Goal: Task Accomplishment & Management: Manage account settings

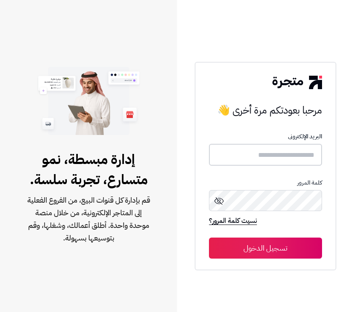
type input "********"
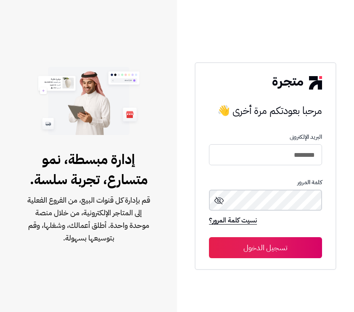
click at [265, 248] on button "تسجيل الدخول" at bounding box center [265, 247] width 113 height 21
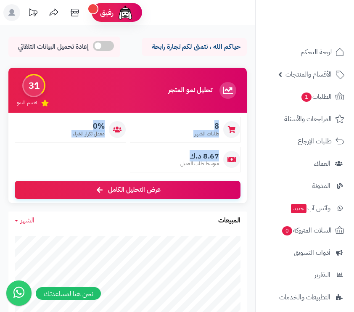
drag, startPoint x: 173, startPoint y: 157, endPoint x: 230, endPoint y: 113, distance: 71.6
click at [230, 113] on div "8 طلبات الشهر 0% معدل تكرار الشراء 8.67 د.ك متوسط طلب العميل عرض التحليل الكامل" at bounding box center [127, 158] width 238 height 90
click at [213, 131] on span "طلبات الشهر" at bounding box center [207, 133] width 24 height 7
drag, startPoint x: 174, startPoint y: 166, endPoint x: 223, endPoint y: 118, distance: 68.4
click at [223, 118] on div "8 طلبات الشهر 0% معدل تكرار الشراء 8.67 د.ك متوسط طلب العميل عرض التحليل الكامل" at bounding box center [127, 158] width 238 height 90
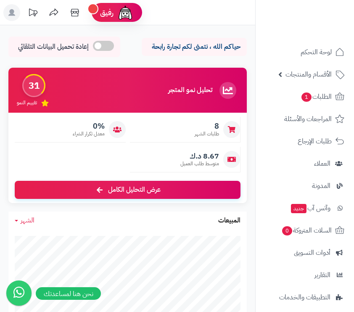
click at [210, 135] on span "طلبات الشهر" at bounding box center [207, 133] width 24 height 7
click at [310, 105] on link "الطلبات 1" at bounding box center [305, 97] width 88 height 20
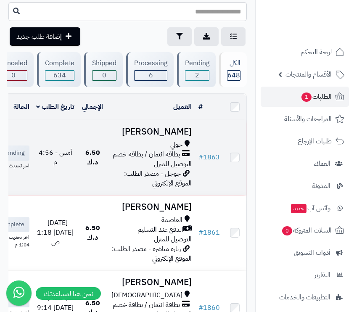
scroll to position [35, 0]
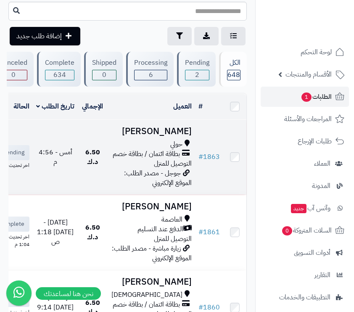
click at [78, 149] on td "أمس - 4:56 م" at bounding box center [55, 157] width 45 height 75
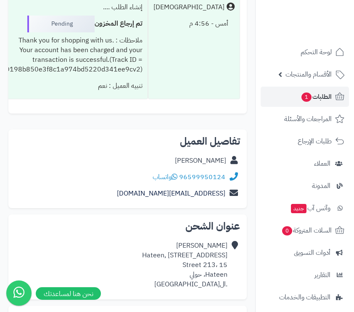
scroll to position [373, 0]
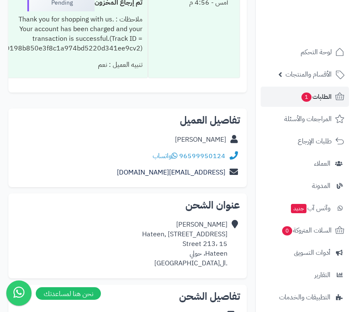
click at [217, 121] on h2 "تفاصيل العميل" at bounding box center [127, 120] width 225 height 10
click at [321, 165] on span "العملاء" at bounding box center [322, 164] width 17 height 12
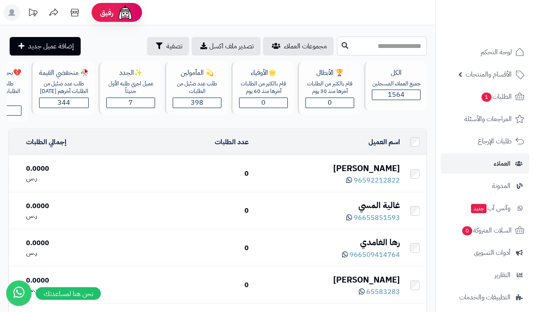
click at [337, 51] on input "text" at bounding box center [382, 46] width 90 height 19
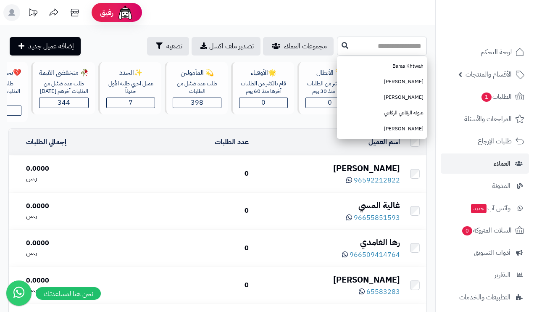
type input "*"
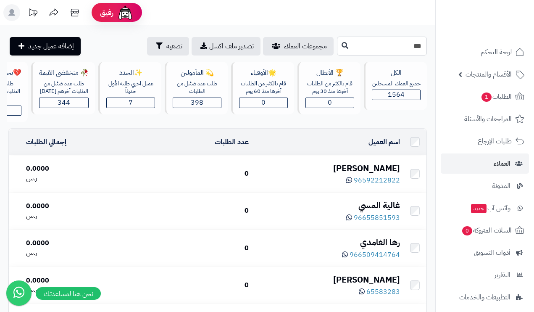
type input "***"
click at [342, 45] on icon at bounding box center [345, 45] width 7 height 7
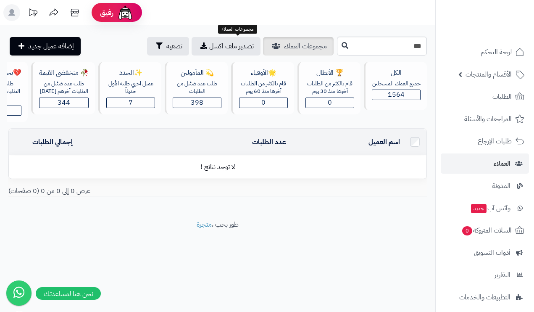
click at [284, 44] on span "مجموعات العملاء" at bounding box center [305, 46] width 43 height 10
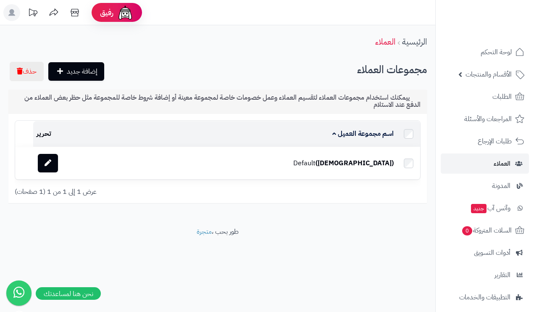
click at [259, 157] on td "Default (الافتراضي)" at bounding box center [254, 163] width 286 height 32
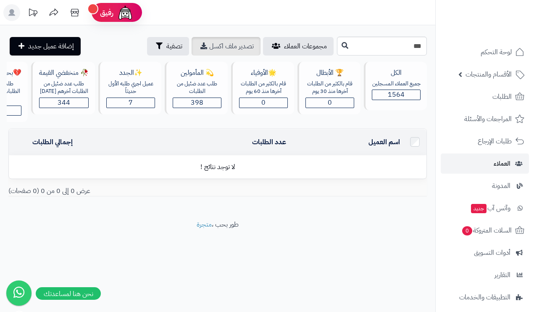
click at [209, 45] on span "تصدير ملف اكسل" at bounding box center [231, 46] width 45 height 10
click at [367, 141] on div "اسم العميل" at bounding box center [346, 142] width 107 height 10
click at [399, 74] on div "الكل" at bounding box center [396, 73] width 49 height 10
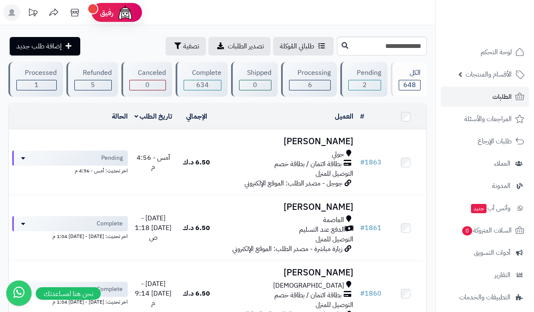
type input "**********"
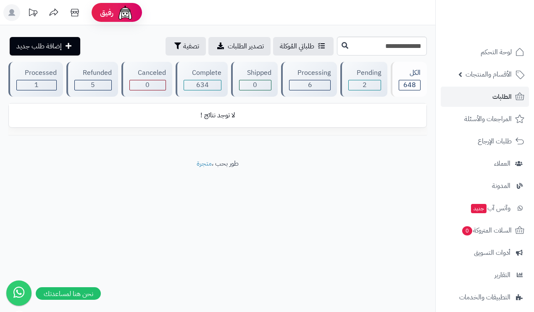
click at [408, 76] on div "الكل" at bounding box center [410, 73] width 22 height 10
click at [497, 95] on span "الطلبات" at bounding box center [502, 97] width 19 height 12
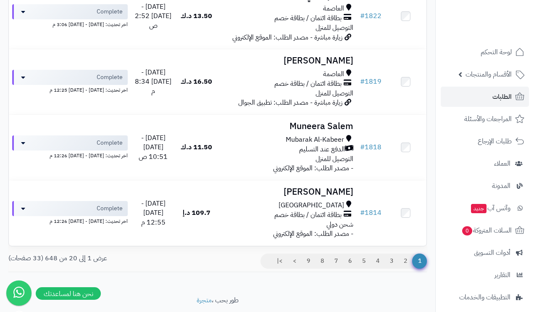
scroll to position [1194, 0]
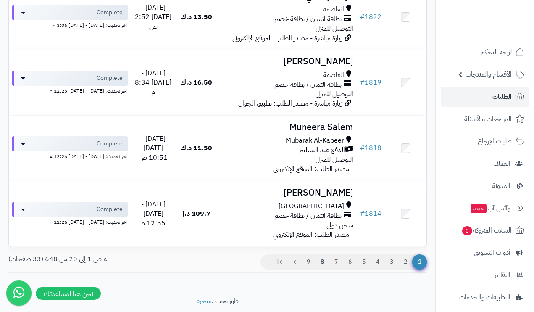
click at [322, 254] on link "8" at bounding box center [322, 261] width 14 height 15
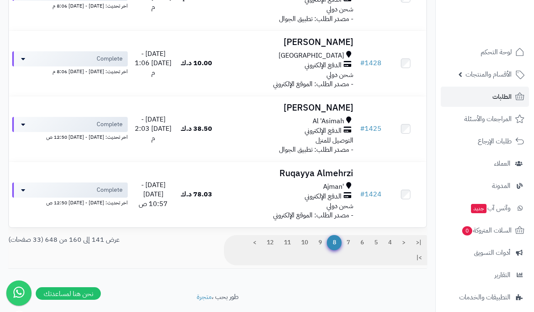
scroll to position [1213, 0]
click at [372, 235] on link "5" at bounding box center [376, 242] width 14 height 15
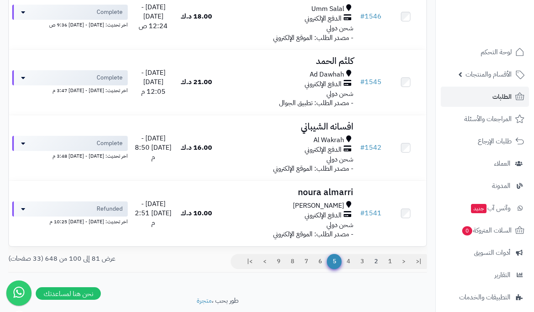
scroll to position [1194, 0]
click at [362, 254] on link "3" at bounding box center [362, 261] width 14 height 15
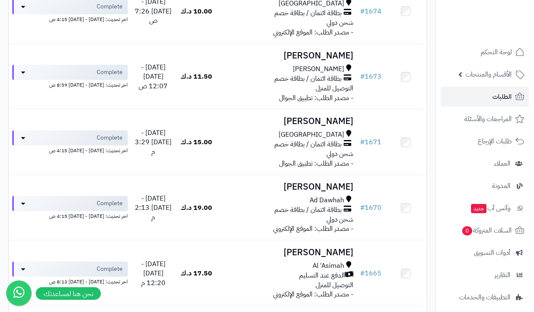
scroll to position [1141, 0]
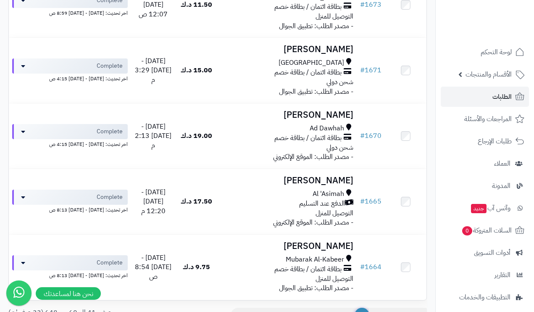
click at [374, 308] on link "2" at bounding box center [376, 315] width 14 height 15
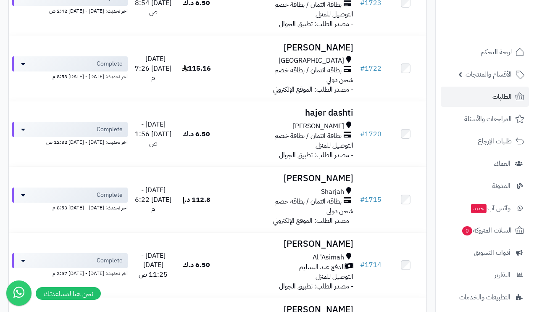
scroll to position [880, 0]
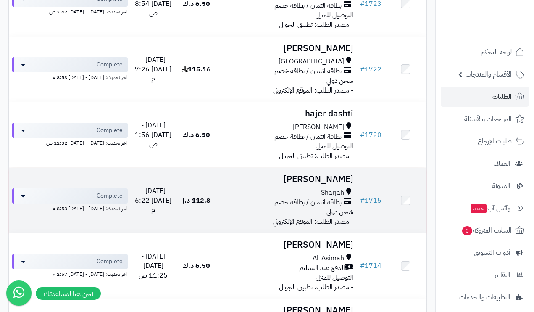
click at [244, 176] on td "ميثاء البدواوي Sharjah بطاقة ائتمان / بطاقة خصم شحن دولي - مصدر الطلب: الموقع ا…" at bounding box center [287, 200] width 139 height 65
click at [333, 174] on h3 "[PERSON_NAME]" at bounding box center [287, 179] width 132 height 10
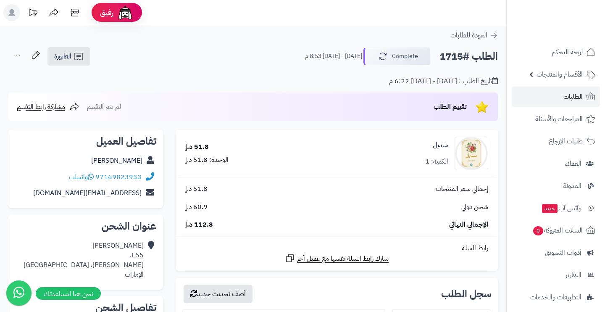
click at [550, 92] on link "الطلبات" at bounding box center [556, 97] width 88 height 20
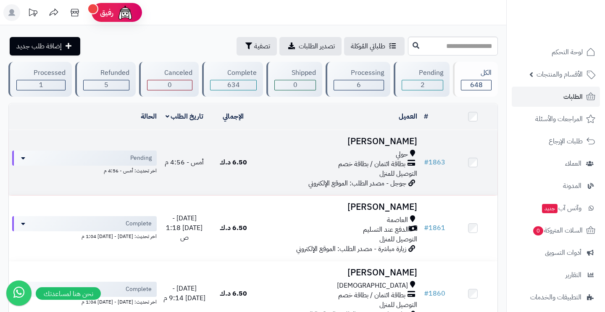
click at [325, 150] on div "حولي" at bounding box center [339, 155] width 156 height 10
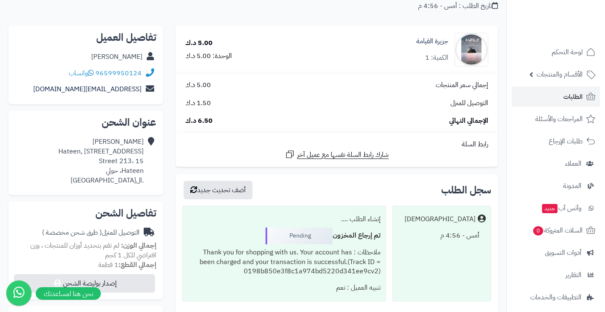
scroll to position [80, 0]
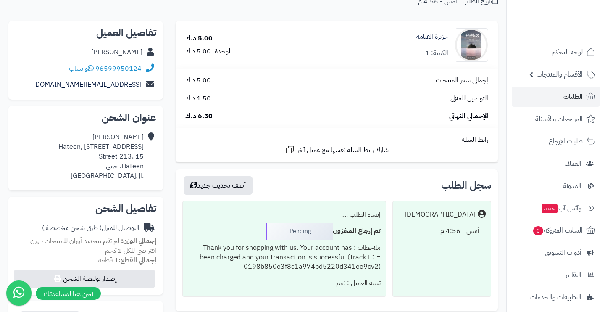
drag, startPoint x: 62, startPoint y: 145, endPoint x: 145, endPoint y: 155, distance: 83.9
click at [145, 155] on div "Muneera Alsaqer Hateen, [STREET_ADDRESS] .ال[GEOGRAPHIC_DATA]" at bounding box center [85, 156] width 141 height 55
drag, startPoint x: 144, startPoint y: 164, endPoint x: 132, endPoint y: 140, distance: 26.3
click at [132, 140] on div "Muneera Alsaqer Hateen, block 2, street 213 Street 213، 15 Hateen، حولي .الكويت" at bounding box center [85, 156] width 141 height 55
drag, startPoint x: 92, startPoint y: 132, endPoint x: 143, endPoint y: 159, distance: 58.5
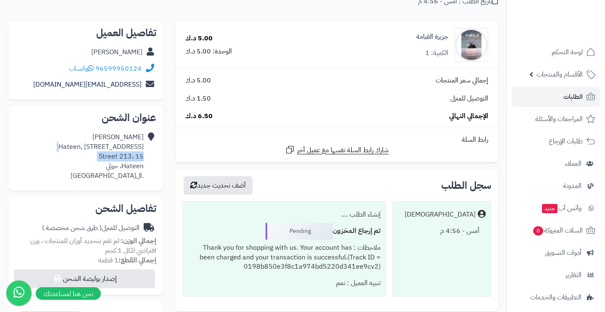
click at [143, 159] on div "Muneera Alsaqer Hateen, block 2, street 213 Street 213، 15 Hateen، حولي .الكويت" at bounding box center [100, 156] width 85 height 48
copy div "Hateen, block 2, street 213 Street 213، 15"
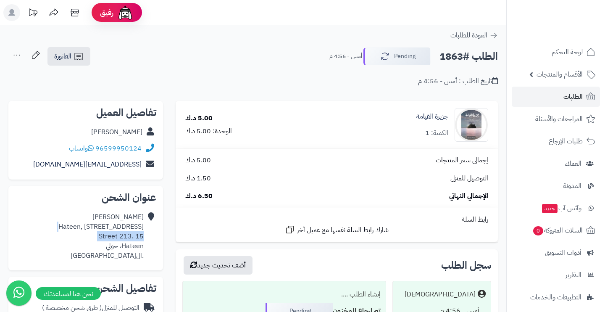
scroll to position [0, 0]
